Goal: Transaction & Acquisition: Book appointment/travel/reservation

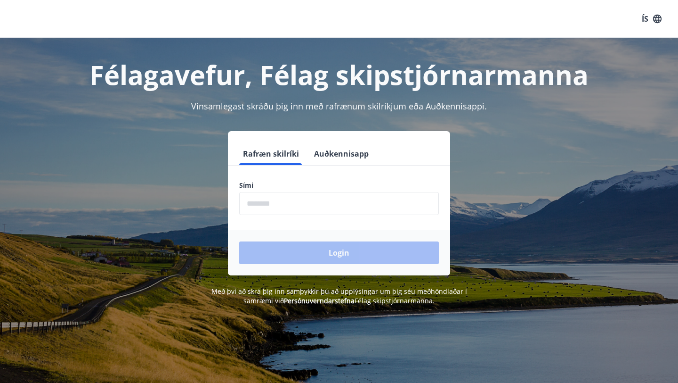
click at [250, 204] on input "phone" at bounding box center [339, 203] width 200 height 23
type input "********"
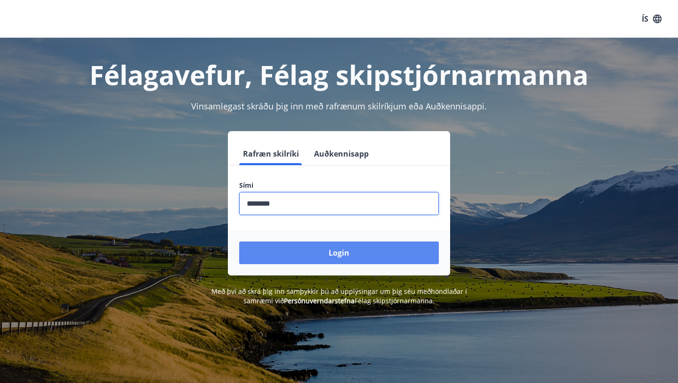
click at [315, 253] on button "Login" at bounding box center [339, 252] width 200 height 23
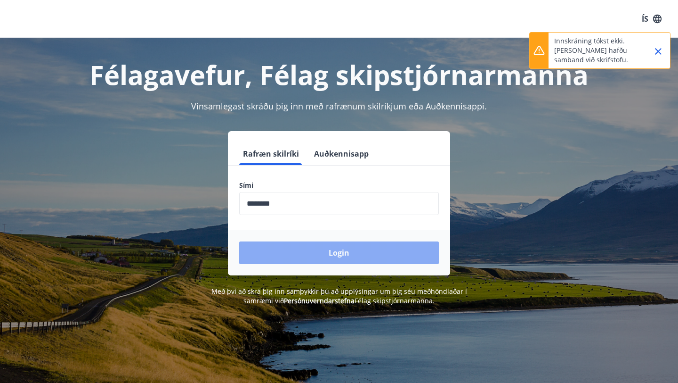
click at [340, 251] on button "Login" at bounding box center [339, 252] width 200 height 23
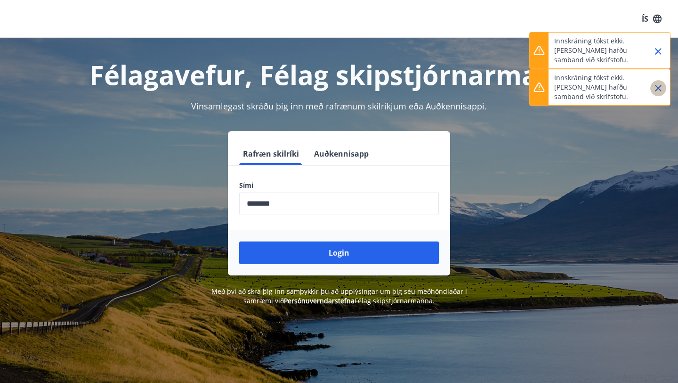
click at [660, 86] on icon "Close" at bounding box center [658, 88] width 7 height 7
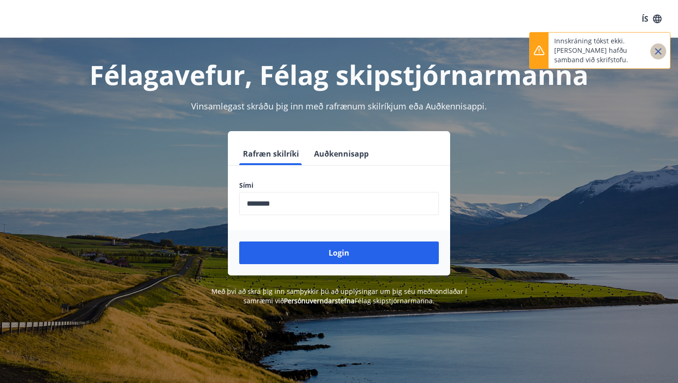
click at [657, 49] on icon "Close" at bounding box center [658, 51] width 7 height 7
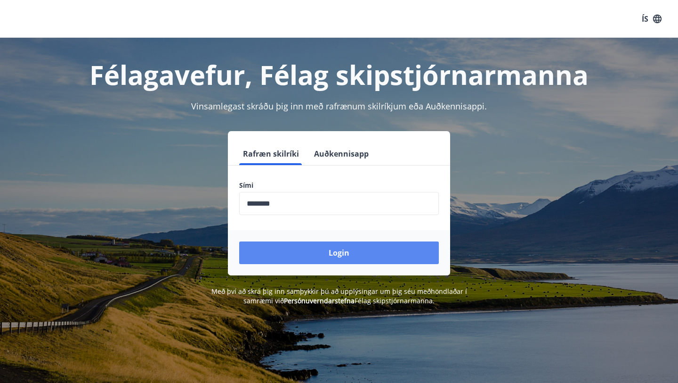
click at [331, 251] on button "Login" at bounding box center [339, 252] width 200 height 23
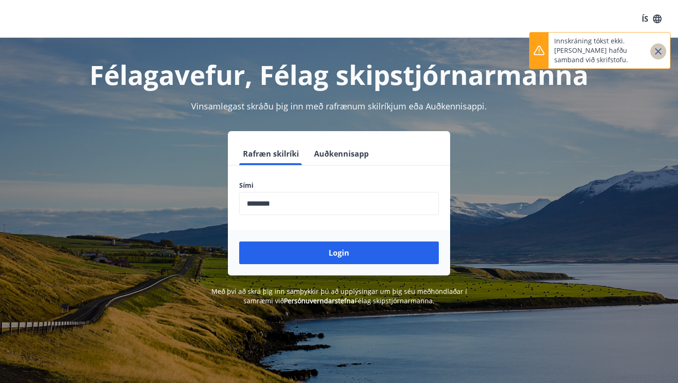
click at [658, 51] on icon "Close" at bounding box center [658, 51] width 7 height 7
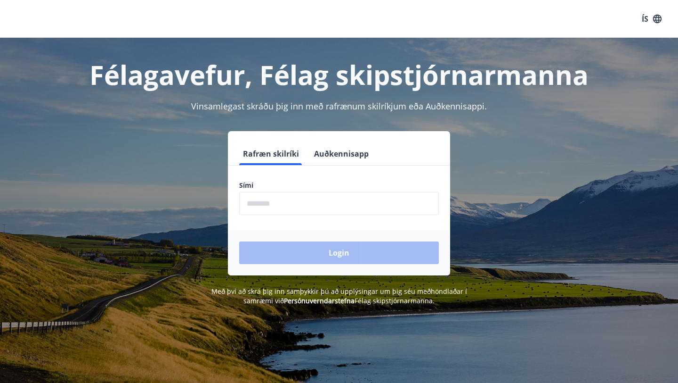
click at [265, 203] on input "phone" at bounding box center [339, 203] width 200 height 23
type input "********"
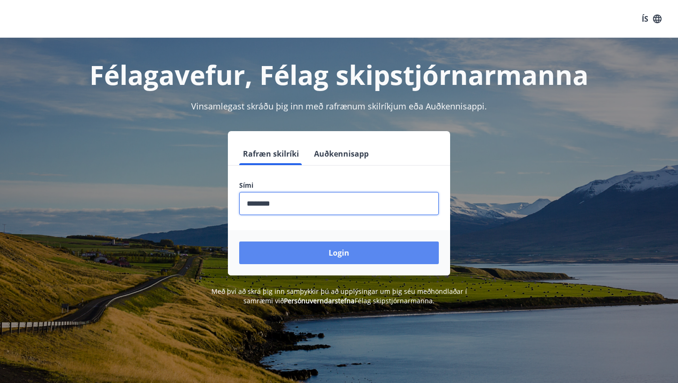
click at [337, 251] on button "Login" at bounding box center [339, 252] width 200 height 23
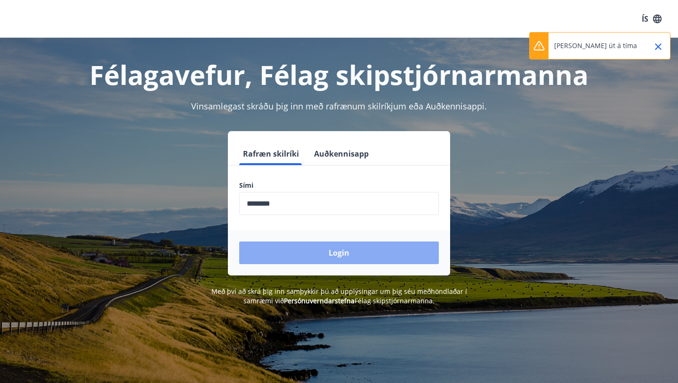
click at [338, 253] on button "Login" at bounding box center [339, 252] width 200 height 23
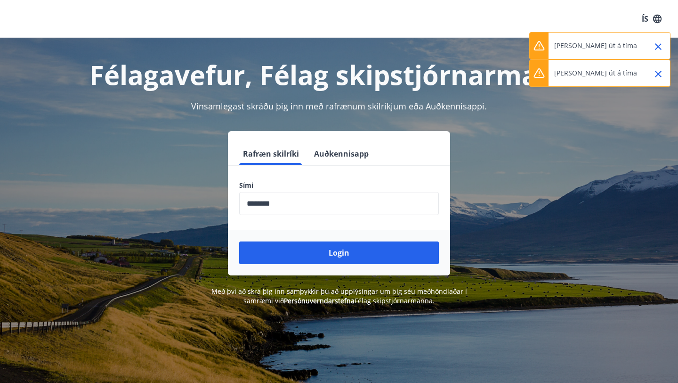
click at [659, 45] on icon "Close" at bounding box center [658, 46] width 7 height 7
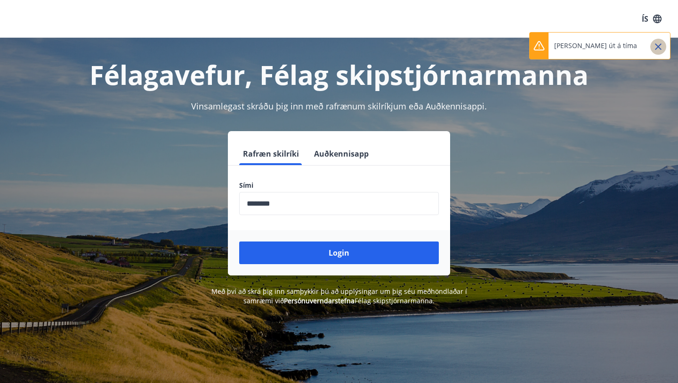
click at [658, 47] on icon "Close" at bounding box center [658, 46] width 7 height 7
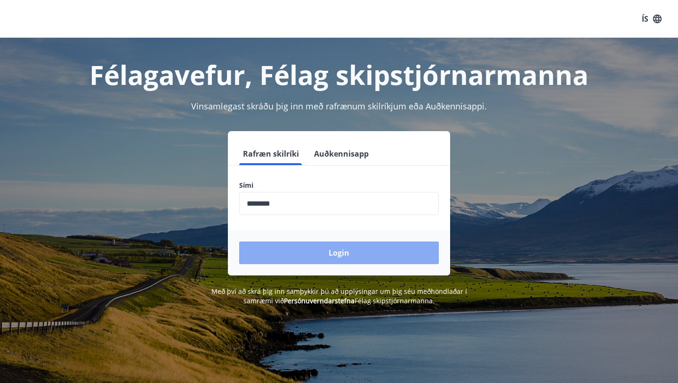
click at [337, 250] on button "Login" at bounding box center [339, 252] width 200 height 23
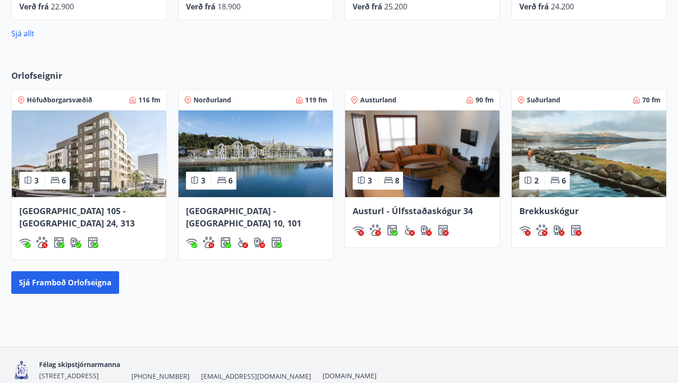
scroll to position [645, 0]
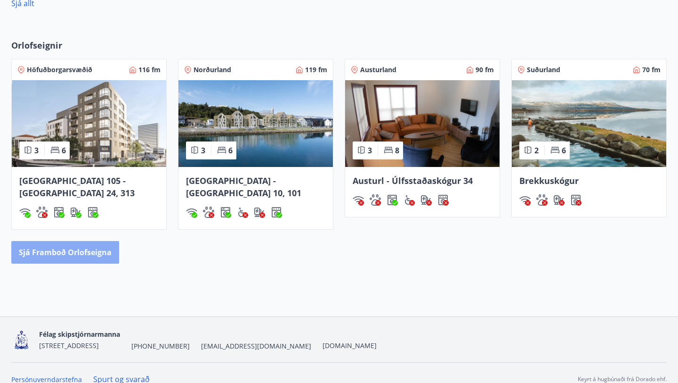
click at [97, 242] on button "Sjá framboð orlofseigna" at bounding box center [65, 252] width 108 height 23
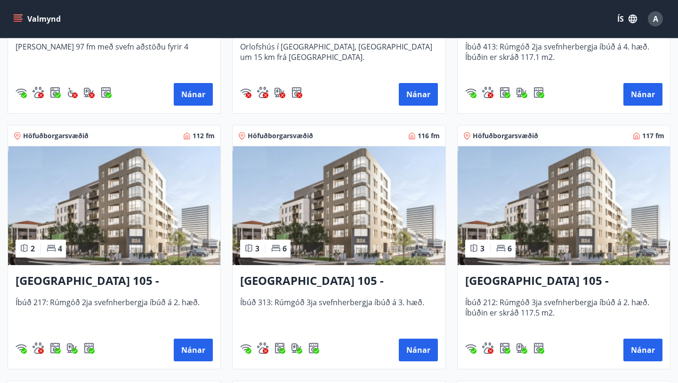
scroll to position [348, 0]
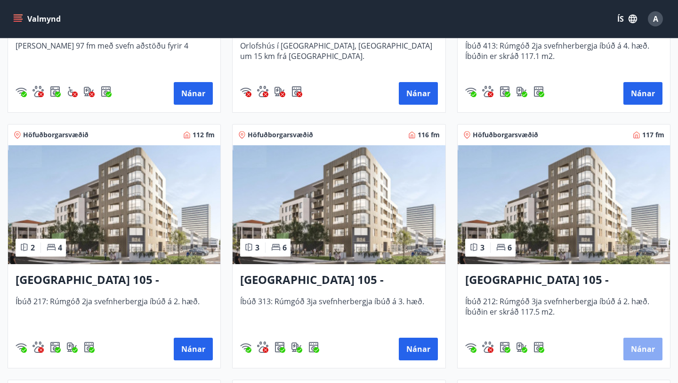
click at [643, 348] on button "Nánar" at bounding box center [643, 348] width 39 height 23
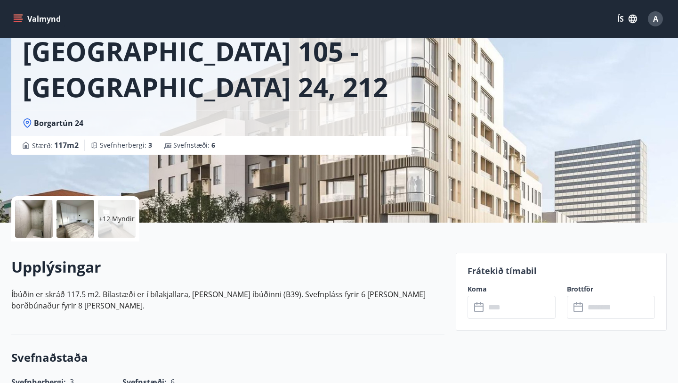
scroll to position [72, 0]
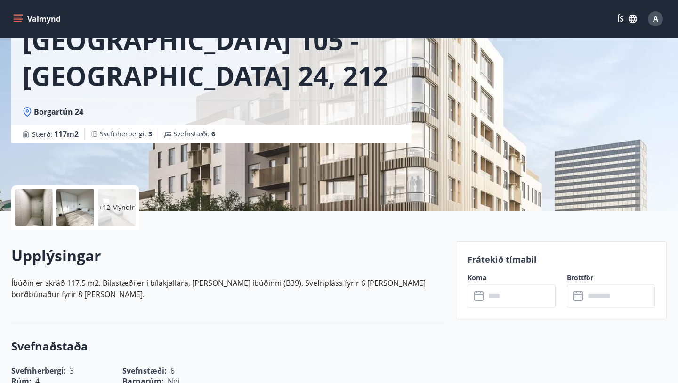
click at [32, 215] on div at bounding box center [34, 207] width 38 height 38
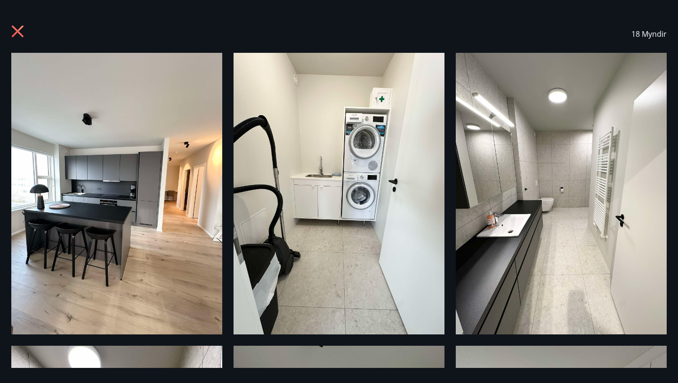
click at [148, 235] on img at bounding box center [116, 193] width 211 height 281
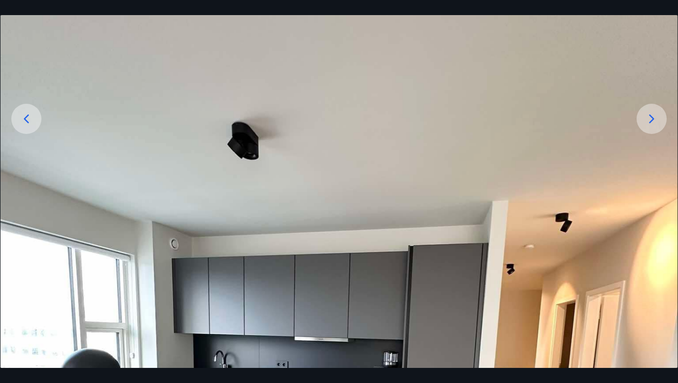
scroll to position [125, 0]
click at [645, 120] on icon at bounding box center [651, 119] width 15 height 15
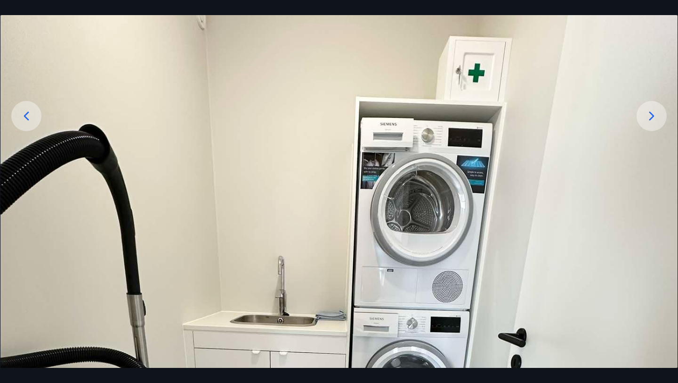
scroll to position [31, 0]
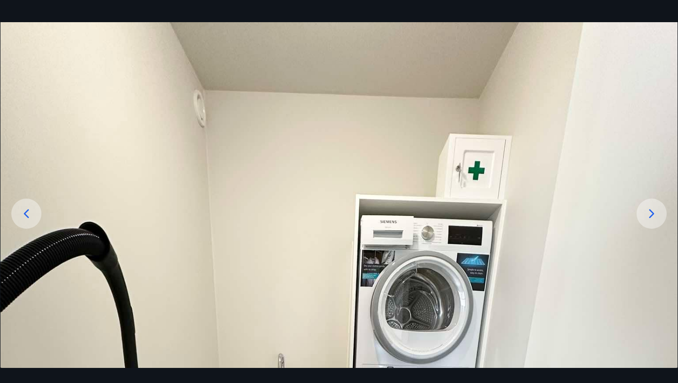
click at [651, 212] on icon at bounding box center [651, 213] width 15 height 15
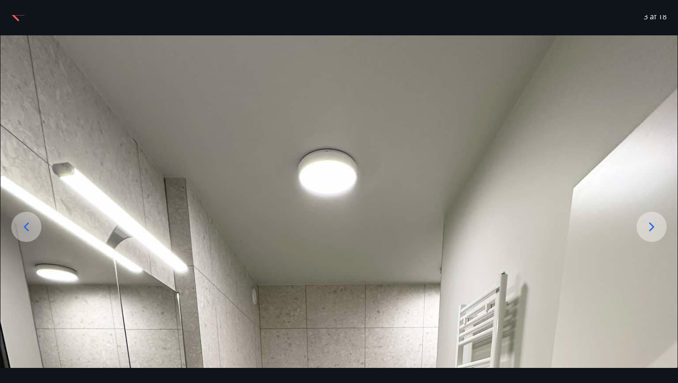
scroll to position [0, 0]
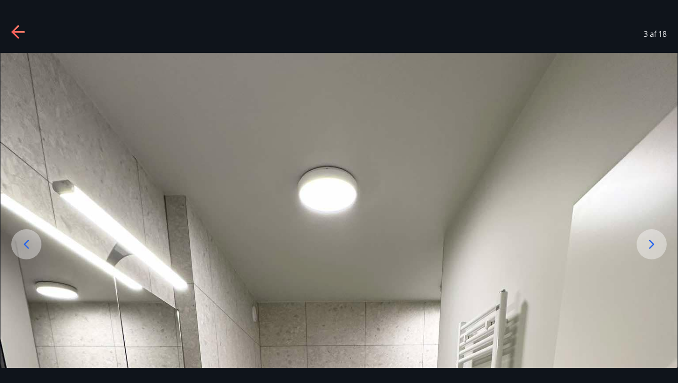
click at [653, 244] on icon at bounding box center [652, 244] width 5 height 9
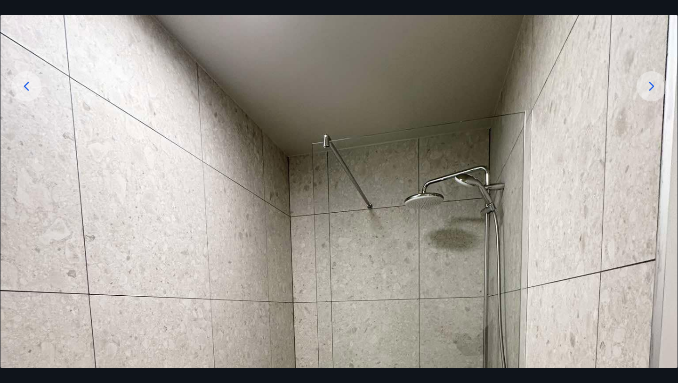
scroll to position [129, 0]
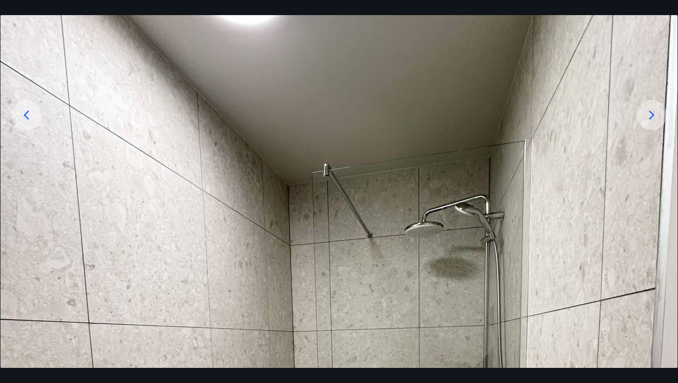
click at [649, 115] on icon at bounding box center [651, 114] width 15 height 15
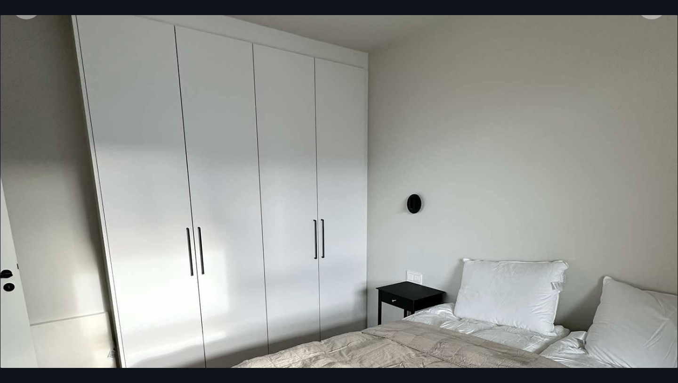
scroll to position [204, 0]
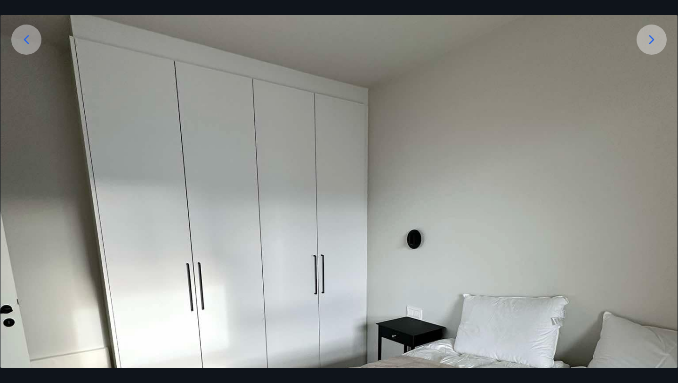
click at [649, 39] on icon at bounding box center [651, 39] width 15 height 15
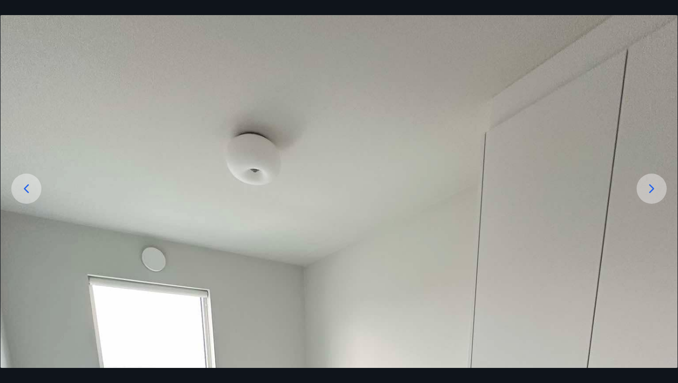
scroll to position [53, 0]
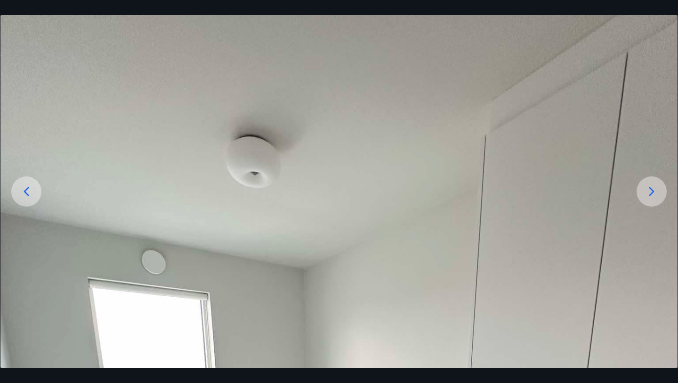
click at [652, 191] on icon at bounding box center [651, 191] width 15 height 15
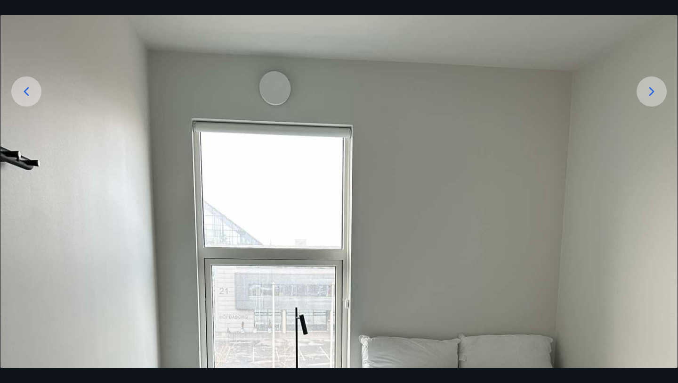
scroll to position [149, 0]
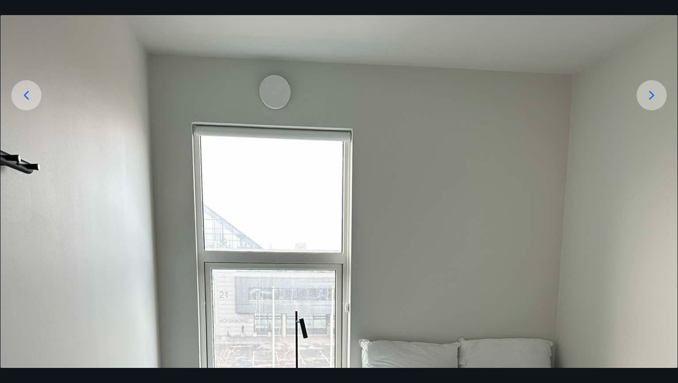
click at [652, 92] on icon at bounding box center [651, 95] width 15 height 15
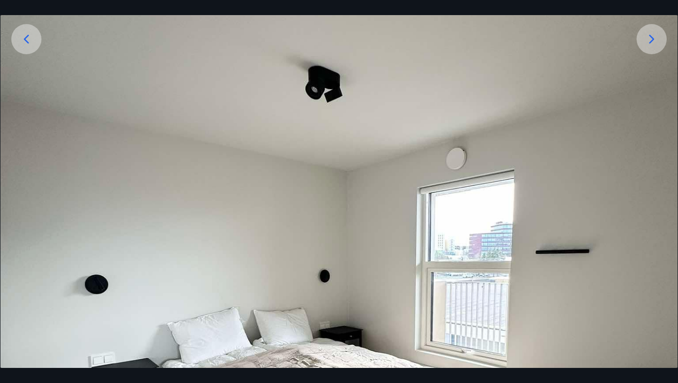
scroll to position [186, 0]
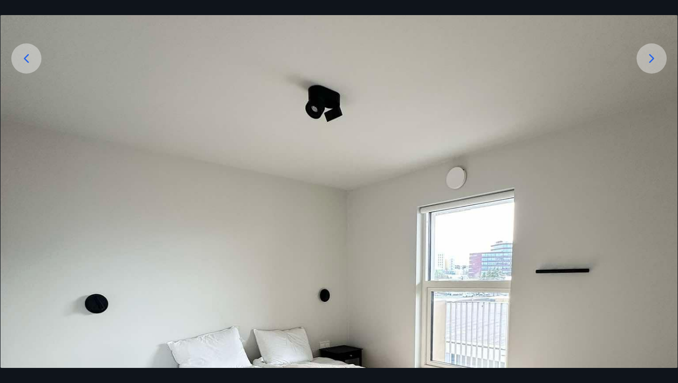
click at [649, 66] on div at bounding box center [652, 58] width 30 height 30
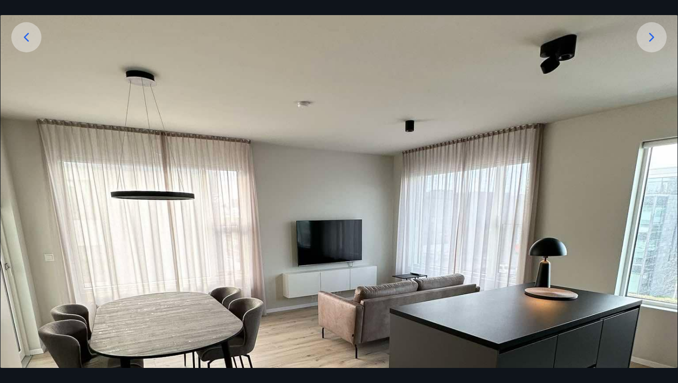
scroll to position [206, 0]
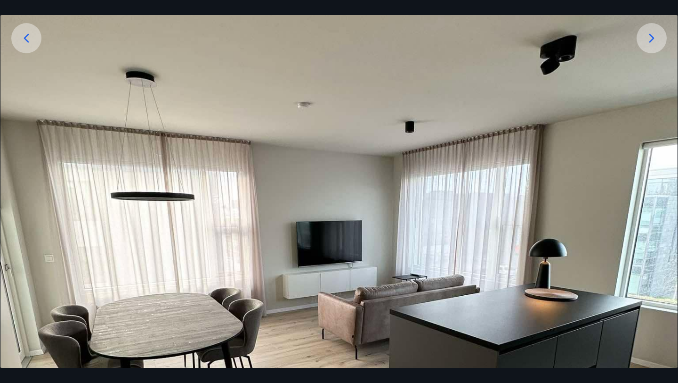
click at [659, 36] on icon at bounding box center [651, 38] width 15 height 15
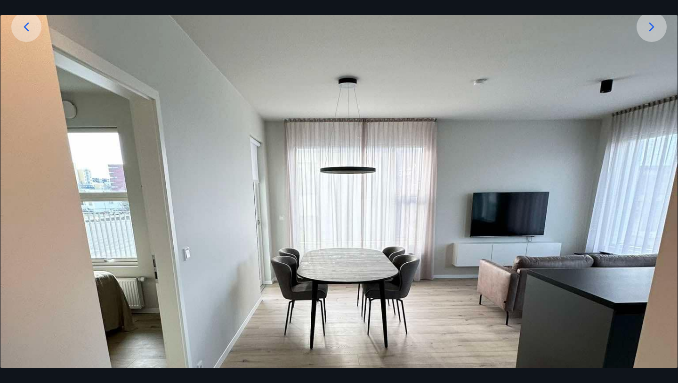
scroll to position [210, 0]
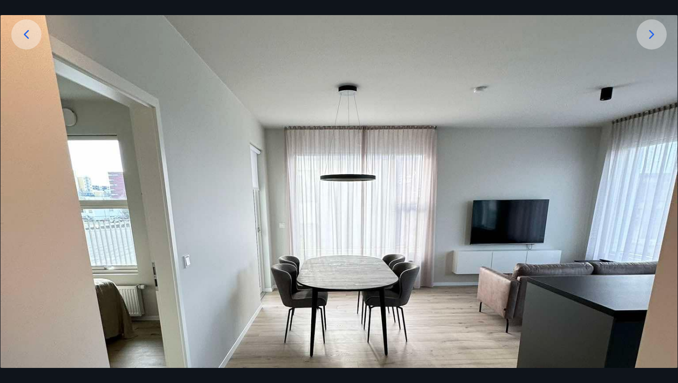
click at [656, 33] on icon at bounding box center [651, 34] width 15 height 15
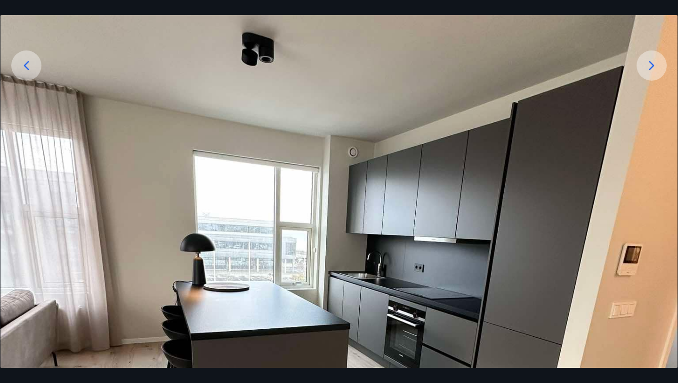
scroll to position [144, 0]
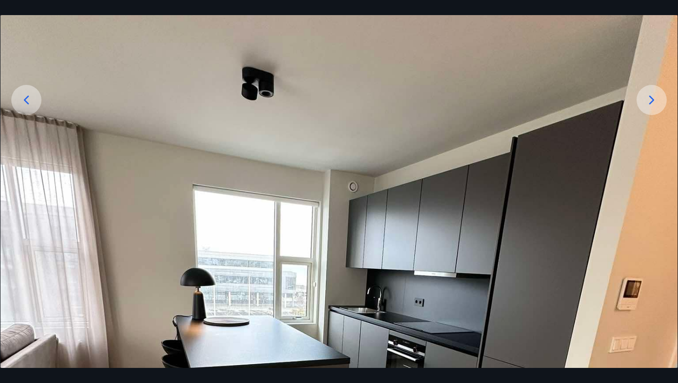
click at [649, 103] on icon at bounding box center [651, 99] width 15 height 15
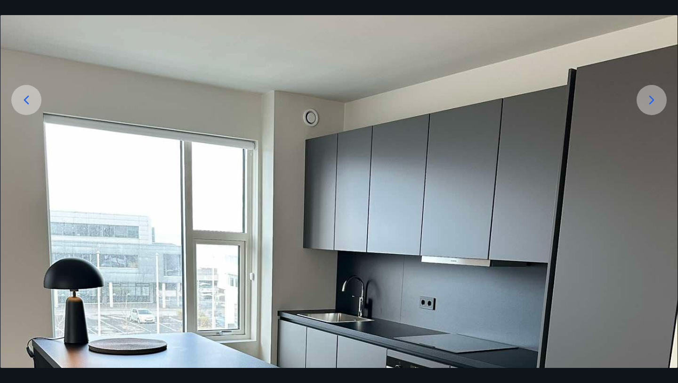
click at [649, 103] on icon at bounding box center [651, 99] width 15 height 15
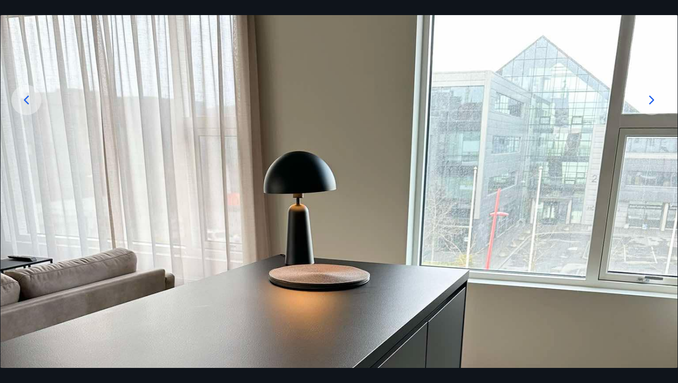
click at [649, 103] on icon at bounding box center [651, 99] width 15 height 15
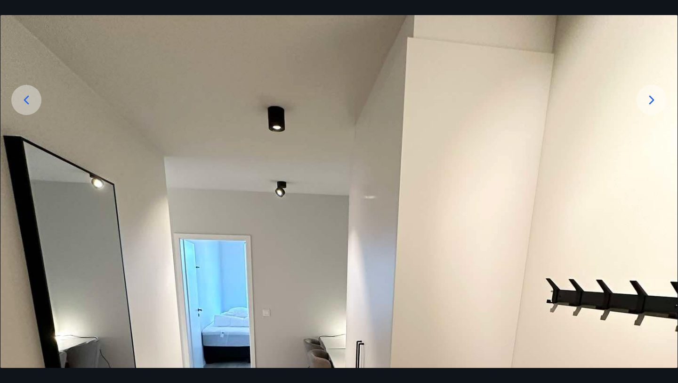
click at [649, 103] on icon at bounding box center [651, 99] width 15 height 15
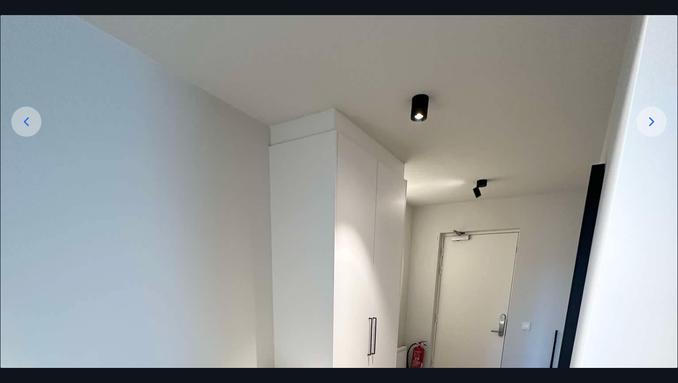
scroll to position [71, 0]
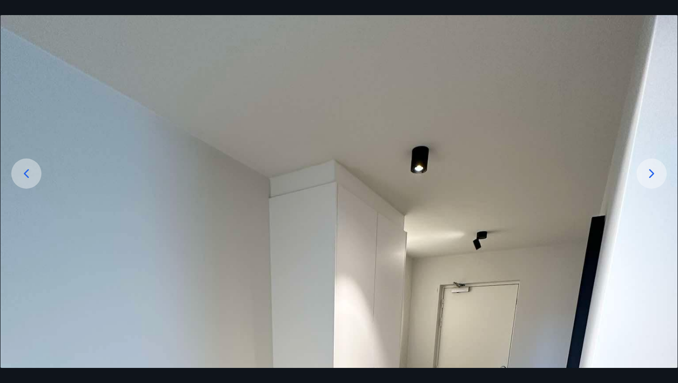
click at [648, 170] on icon at bounding box center [651, 173] width 15 height 15
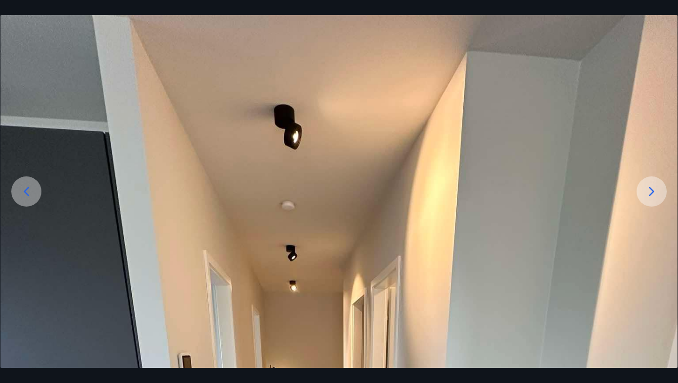
scroll to position [52, 0]
click at [650, 194] on icon at bounding box center [651, 192] width 15 height 15
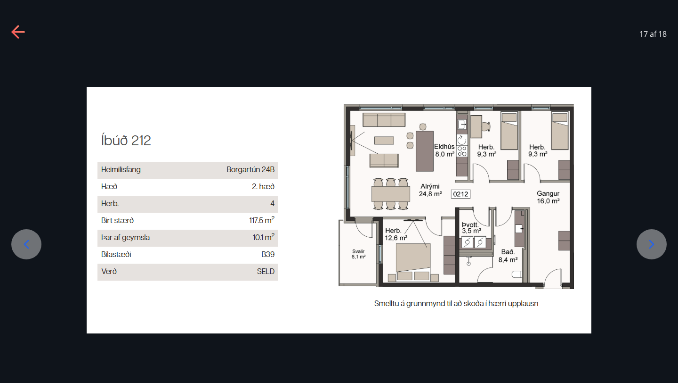
scroll to position [0, 0]
click at [657, 241] on icon at bounding box center [651, 243] width 15 height 15
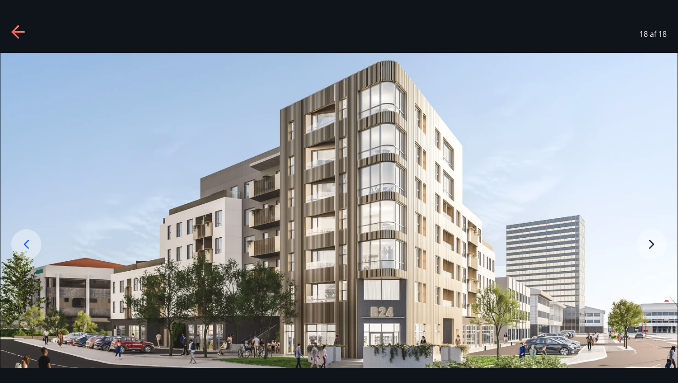
click at [653, 244] on img at bounding box center [338, 235] width 677 height 364
click at [652, 245] on img at bounding box center [338, 235] width 677 height 364
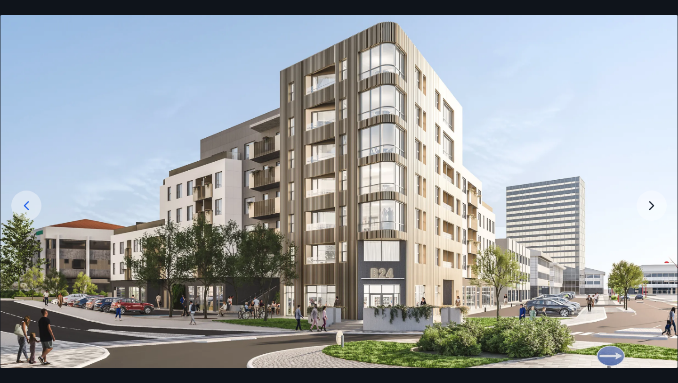
scroll to position [49, 0]
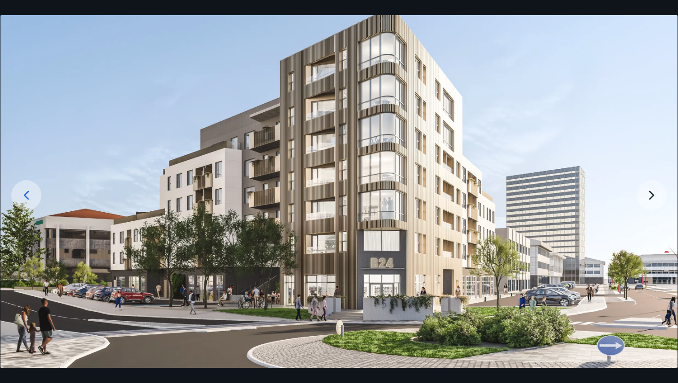
click at [650, 191] on img at bounding box center [338, 186] width 677 height 364
click at [651, 200] on img at bounding box center [338, 186] width 677 height 364
click at [24, 196] on icon at bounding box center [26, 195] width 15 height 15
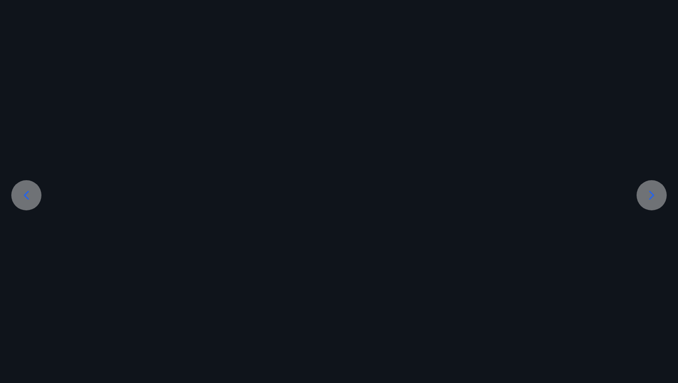
scroll to position [0, 0]
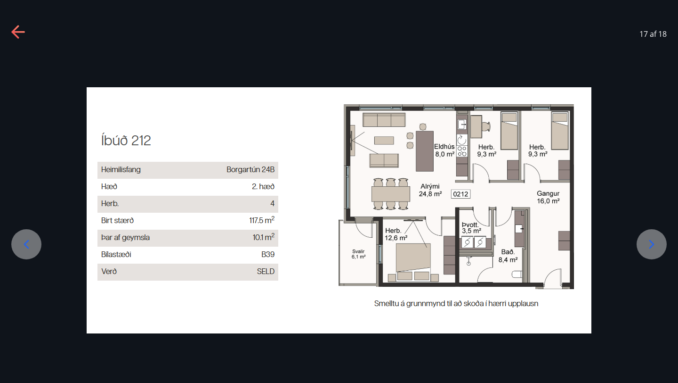
click at [24, 196] on div at bounding box center [339, 210] width 678 height 246
click at [27, 239] on icon at bounding box center [26, 243] width 15 height 15
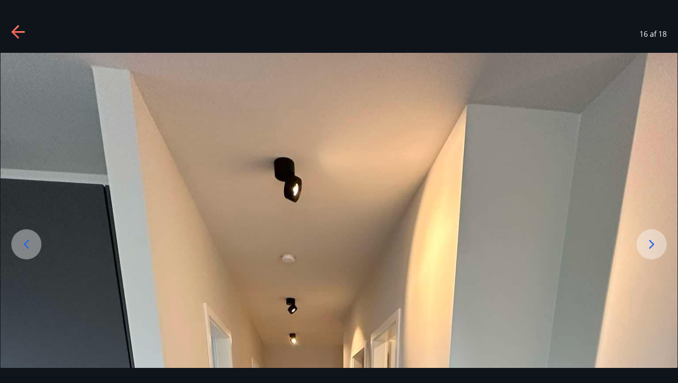
click at [27, 239] on icon at bounding box center [26, 243] width 15 height 15
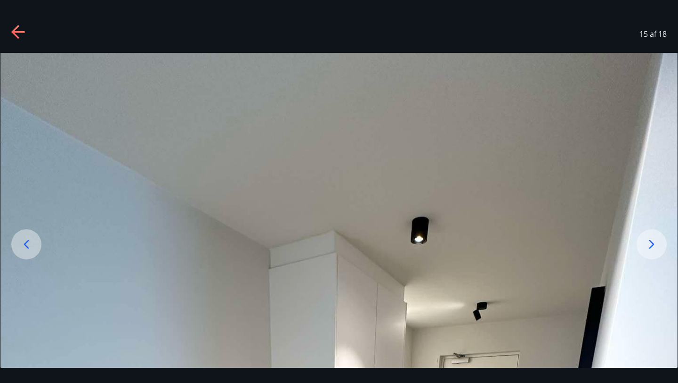
click at [27, 239] on icon at bounding box center [26, 243] width 15 height 15
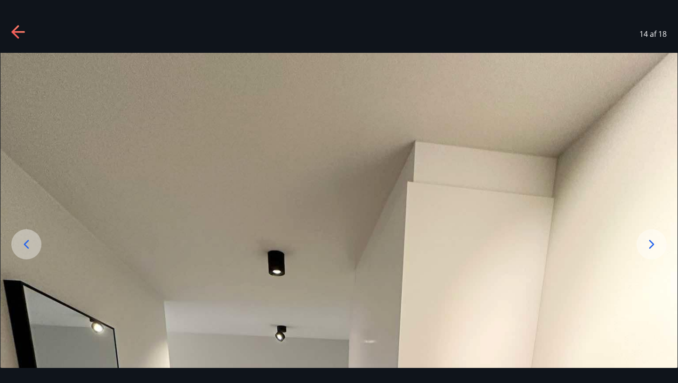
click at [17, 30] on icon at bounding box center [18, 32] width 15 height 15
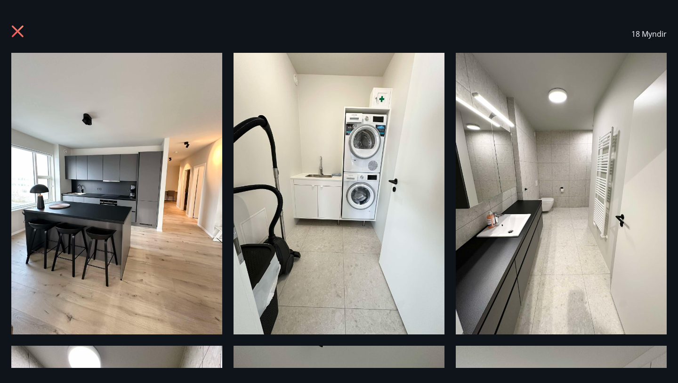
click at [17, 28] on icon at bounding box center [18, 32] width 15 height 15
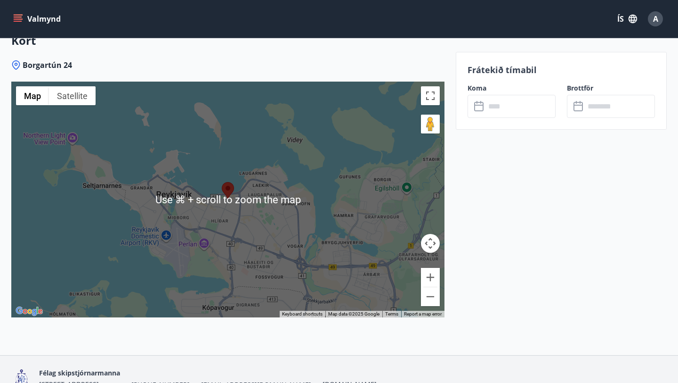
scroll to position [1369, 0]
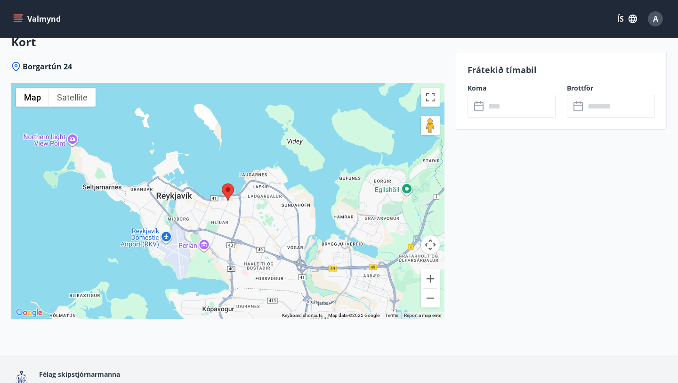
click at [431, 244] on button "Map camera controls" at bounding box center [430, 244] width 19 height 19
click at [222, 183] on area at bounding box center [222, 183] width 0 height 0
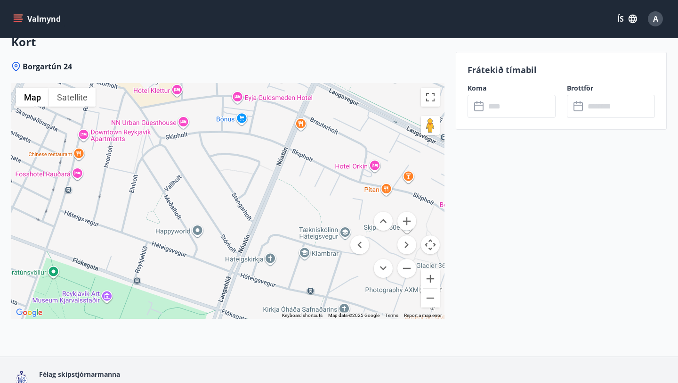
drag, startPoint x: 313, startPoint y: 145, endPoint x: 268, endPoint y: 319, distance: 180.1
click at [268, 318] on div "Borgartún 24 ← Move left → Move right ↑ Move up ↓ Move down + Zoom in - Zoom ou…" at bounding box center [227, 208] width 433 height 295
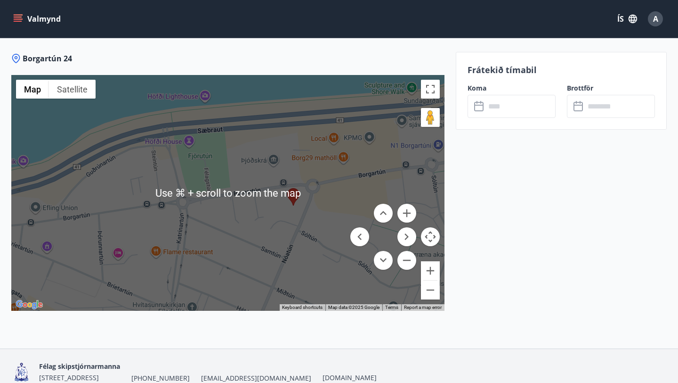
scroll to position [1379, 0]
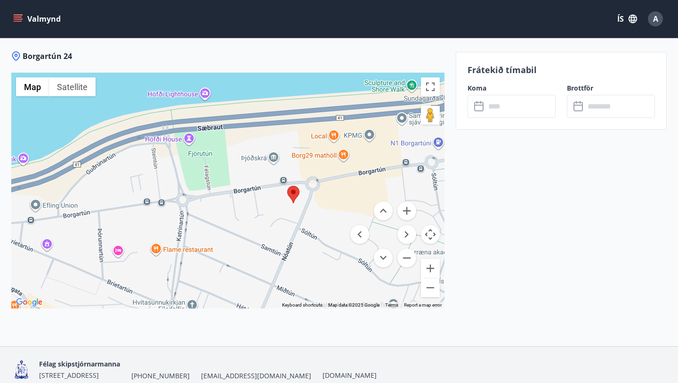
click at [315, 227] on div at bounding box center [227, 191] width 433 height 236
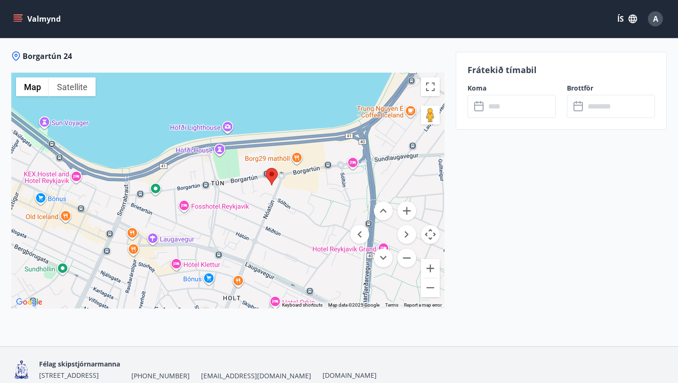
drag, startPoint x: 333, startPoint y: 232, endPoint x: 291, endPoint y: 203, distance: 51.5
click at [291, 203] on div at bounding box center [227, 191] width 433 height 236
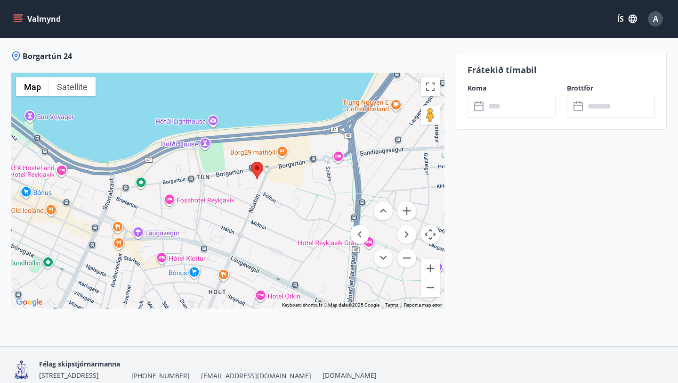
drag, startPoint x: 302, startPoint y: 229, endPoint x: 286, endPoint y: 221, distance: 17.3
click at [286, 221] on div at bounding box center [227, 191] width 433 height 236
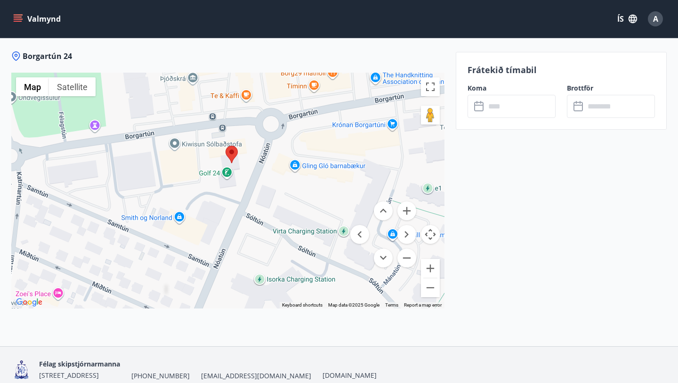
drag, startPoint x: 318, startPoint y: 114, endPoint x: 284, endPoint y: 184, distance: 77.7
click at [284, 184] on div at bounding box center [227, 191] width 433 height 236
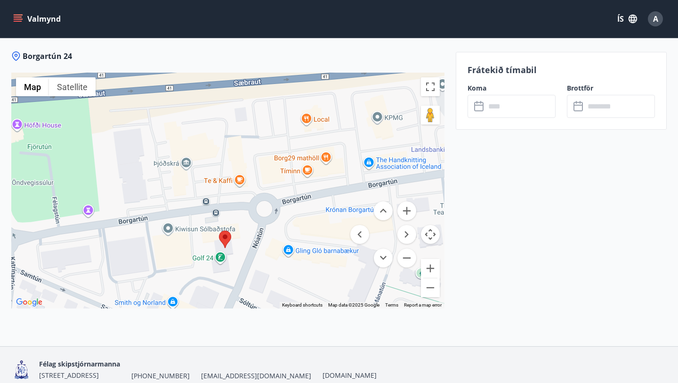
drag, startPoint x: 283, startPoint y: 153, endPoint x: 277, endPoint y: 239, distance: 86.0
click at [277, 239] on div at bounding box center [227, 191] width 433 height 236
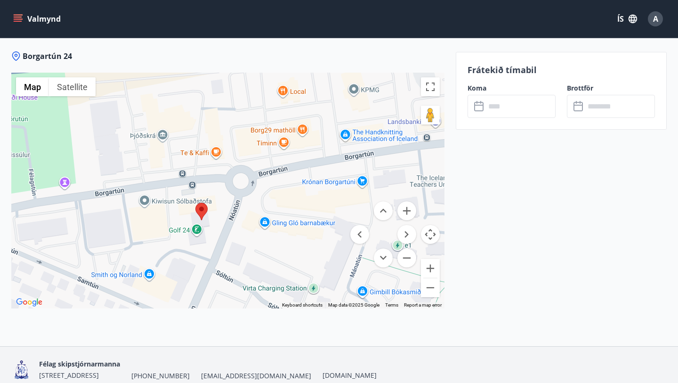
drag, startPoint x: 282, startPoint y: 230, endPoint x: 257, endPoint y: 202, distance: 38.1
click at [257, 202] on div at bounding box center [227, 191] width 433 height 236
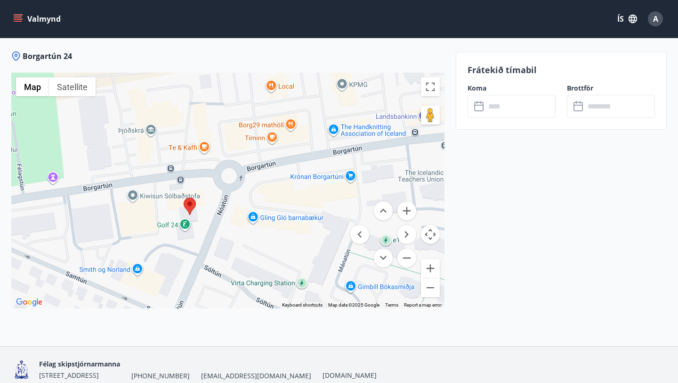
drag, startPoint x: 257, startPoint y: 202, endPoint x: 244, endPoint y: 196, distance: 14.2
click at [244, 196] on div at bounding box center [227, 191] width 433 height 236
click at [184, 197] on area at bounding box center [184, 197] width 0 height 0
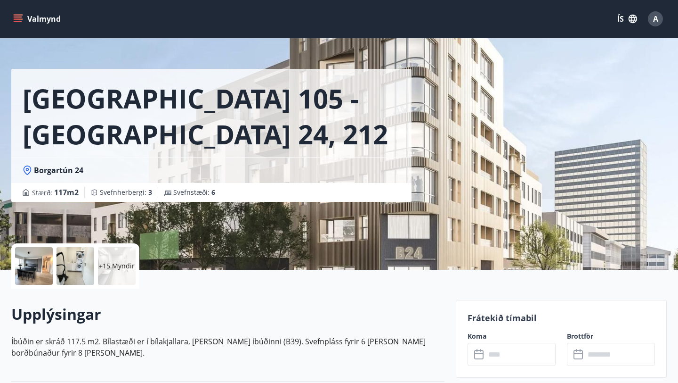
scroll to position [0, 0]
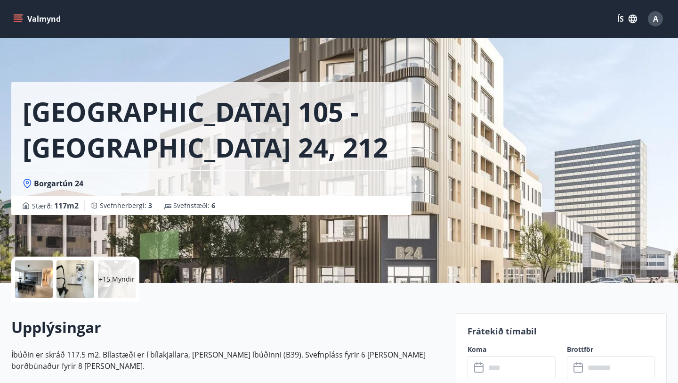
click at [119, 281] on p "+15 Myndir" at bounding box center [117, 278] width 36 height 9
click at [109, 277] on p "+15 Myndir" at bounding box center [117, 278] width 36 height 9
click at [114, 278] on p "+15 Myndir" at bounding box center [117, 278] width 36 height 9
click at [39, 282] on div at bounding box center [34, 279] width 38 height 38
click at [39, 281] on div at bounding box center [34, 279] width 38 height 38
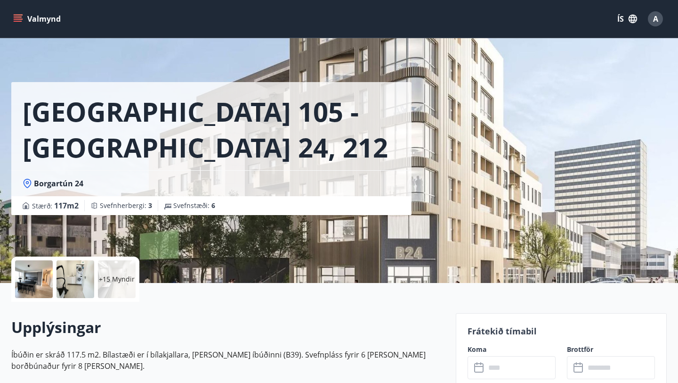
click at [39, 281] on div at bounding box center [34, 279] width 38 height 38
click at [117, 280] on p "+15 Myndir" at bounding box center [117, 278] width 36 height 9
click at [42, 283] on div at bounding box center [34, 279] width 38 height 38
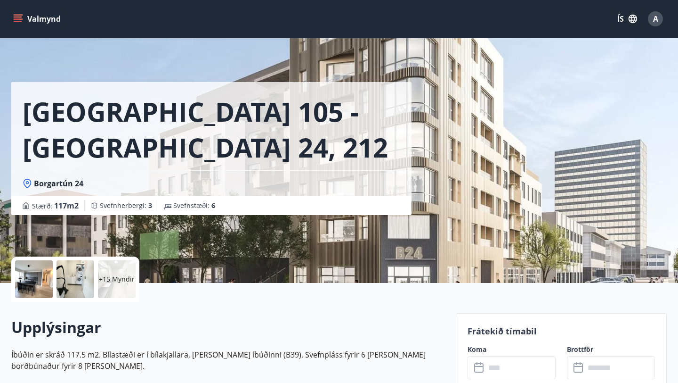
click at [42, 283] on div at bounding box center [34, 279] width 38 height 38
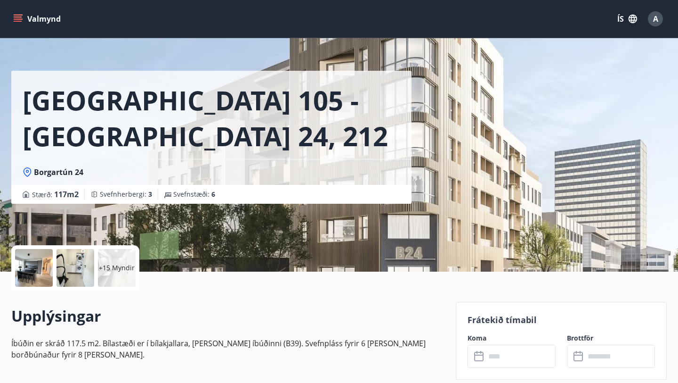
scroll to position [1, 0]
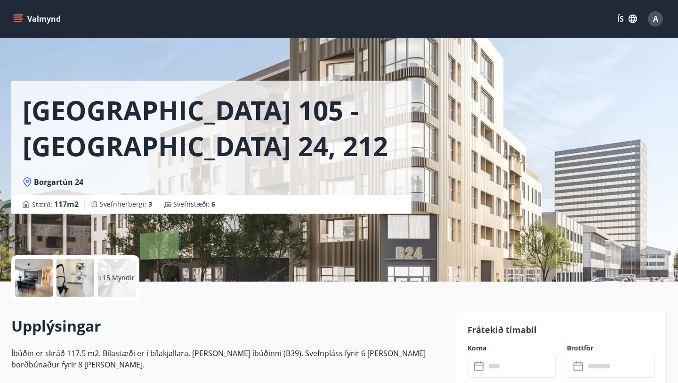
click at [23, 272] on div at bounding box center [34, 278] width 38 height 38
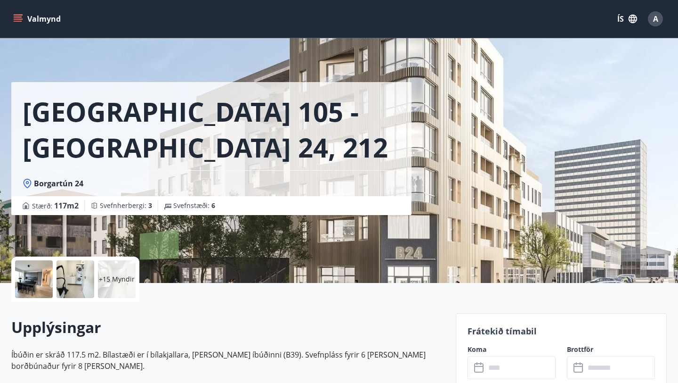
scroll to position [645, 0]
click at [41, 18] on button "Valmynd" at bounding box center [37, 18] width 53 height 17
click at [18, 18] on icon "menu" at bounding box center [17, 18] width 9 height 9
click at [37, 19] on button "Valmynd" at bounding box center [37, 18] width 53 height 17
click at [19, 18] on icon "menu" at bounding box center [17, 18] width 9 height 9
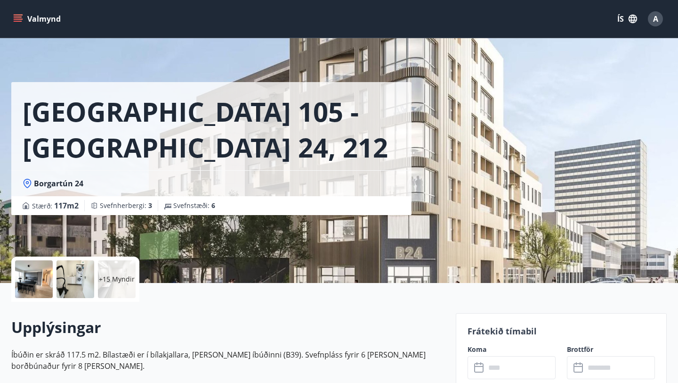
click at [19, 20] on icon "menu" at bounding box center [17, 18] width 9 height 9
click at [37, 278] on div at bounding box center [34, 279] width 38 height 38
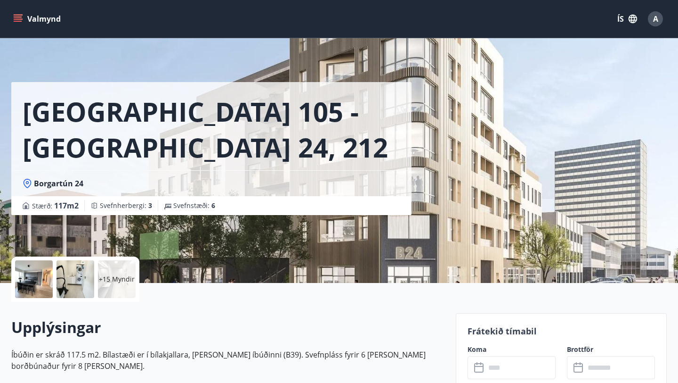
click at [40, 286] on div at bounding box center [34, 279] width 38 height 38
click at [80, 281] on div at bounding box center [76, 279] width 38 height 38
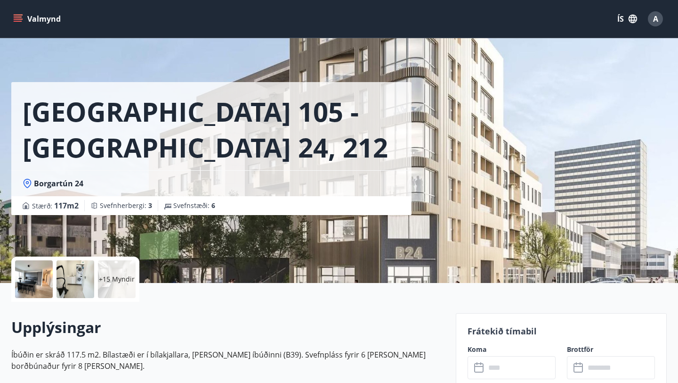
click at [119, 281] on p "+15 Myndir" at bounding box center [117, 278] width 36 height 9
click at [36, 20] on button "Valmynd" at bounding box center [37, 18] width 53 height 17
click at [17, 19] on icon "menu" at bounding box center [19, 18] width 10 height 1
click at [449, 204] on div "Reykjavík 105 - Borgartún 24, 212 Borgartún 24 Stærð : 117 m2 Svefnherbergi : 3…" at bounding box center [339, 141] width 656 height 283
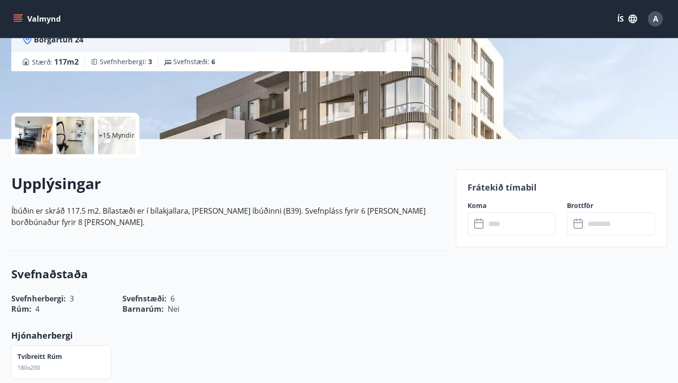
scroll to position [146, 0]
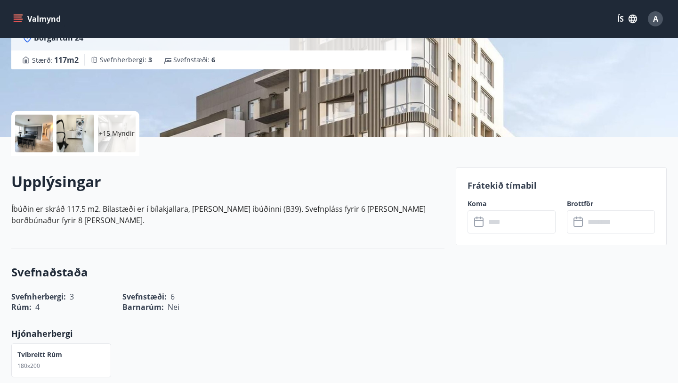
click at [116, 140] on div "+15 Myndir" at bounding box center [117, 133] width 38 height 38
click at [79, 136] on div at bounding box center [76, 133] width 38 height 38
click at [43, 136] on div at bounding box center [34, 133] width 38 height 38
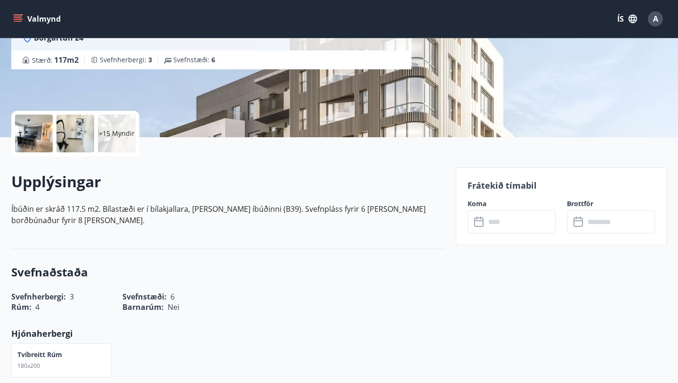
click at [43, 136] on div at bounding box center [34, 133] width 38 height 38
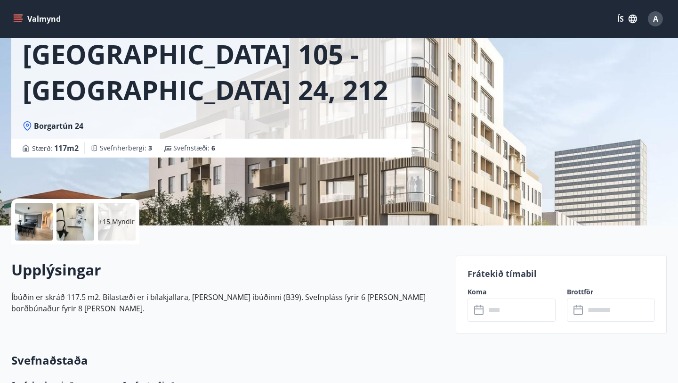
scroll to position [0, 0]
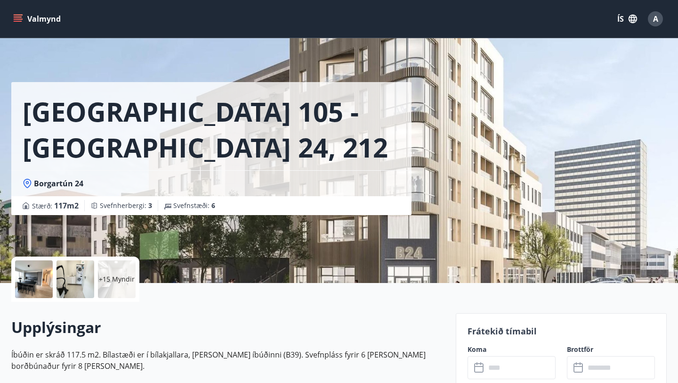
click at [21, 17] on icon "menu" at bounding box center [17, 18] width 9 height 9
